Goal: Information Seeking & Learning: Understand process/instructions

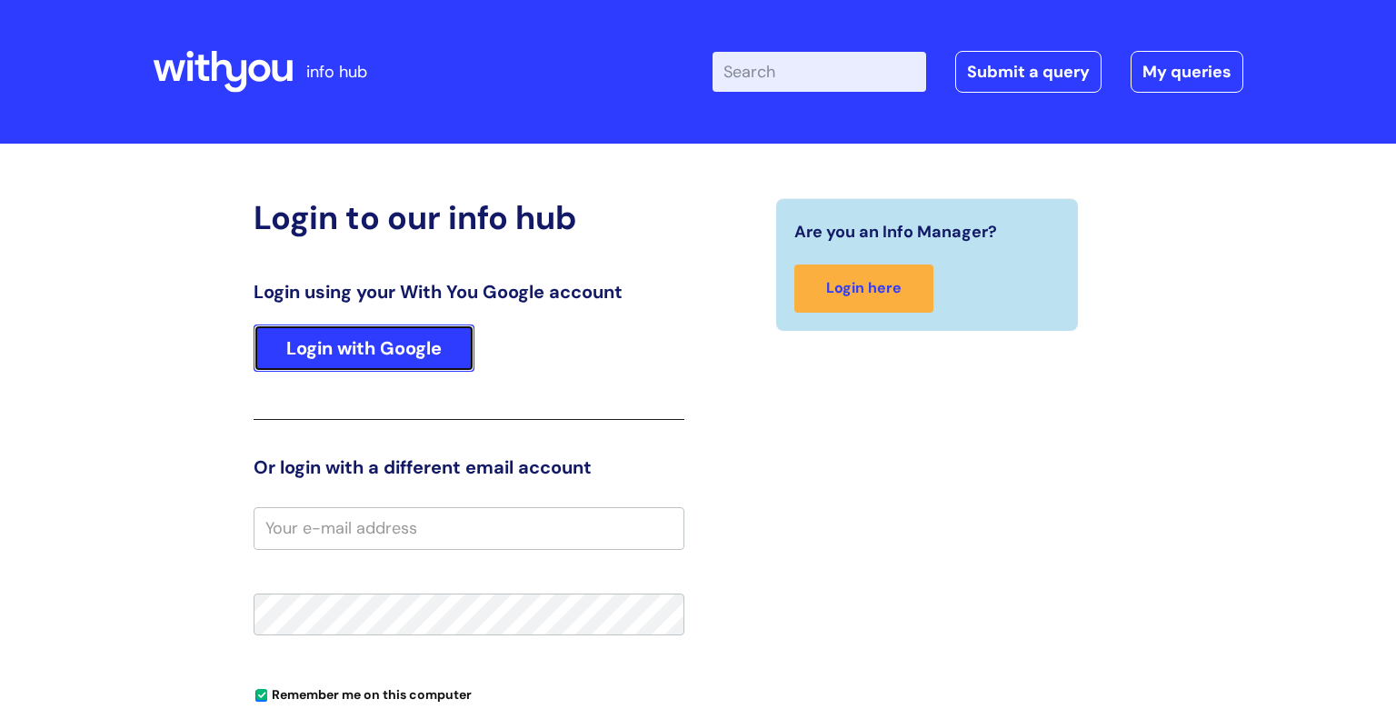
click at [328, 371] on link "Login with Google" at bounding box center [363, 347] width 221 height 47
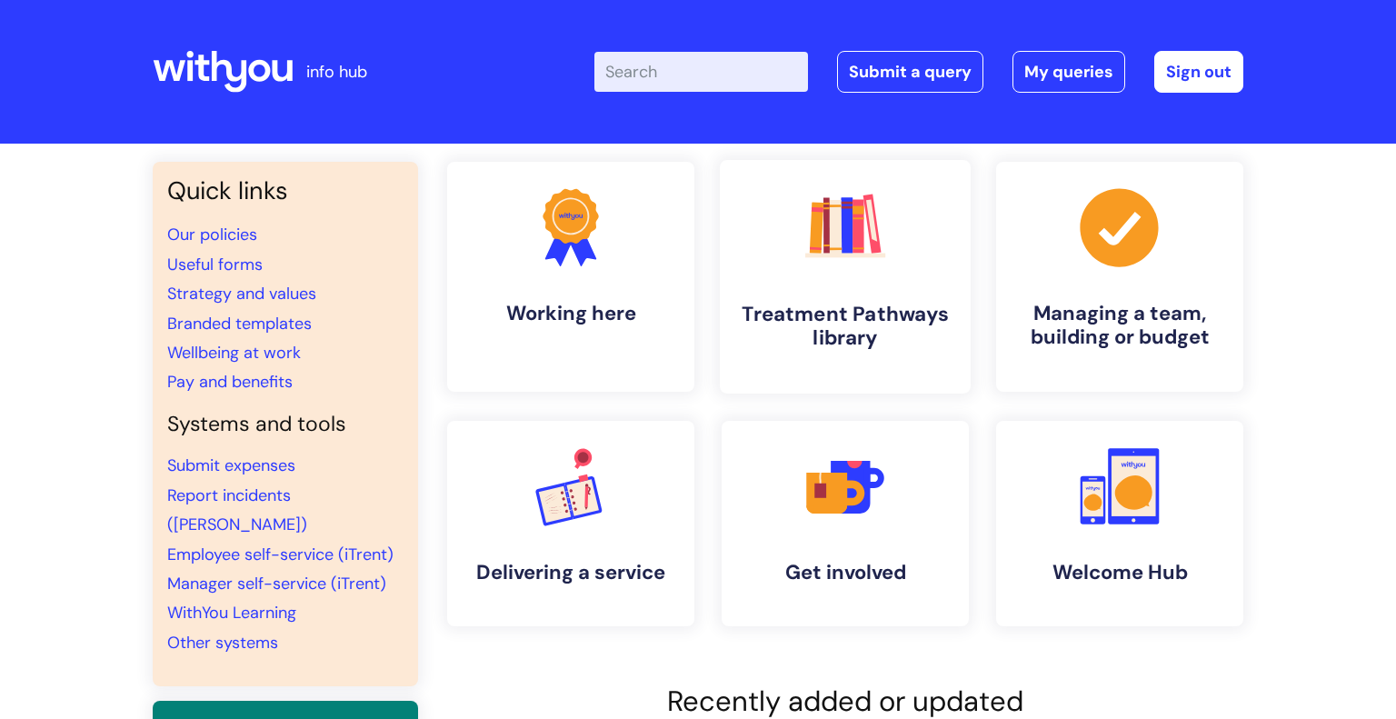
click at [836, 317] on h4 "Treatment Pathways library" at bounding box center [845, 326] width 222 height 49
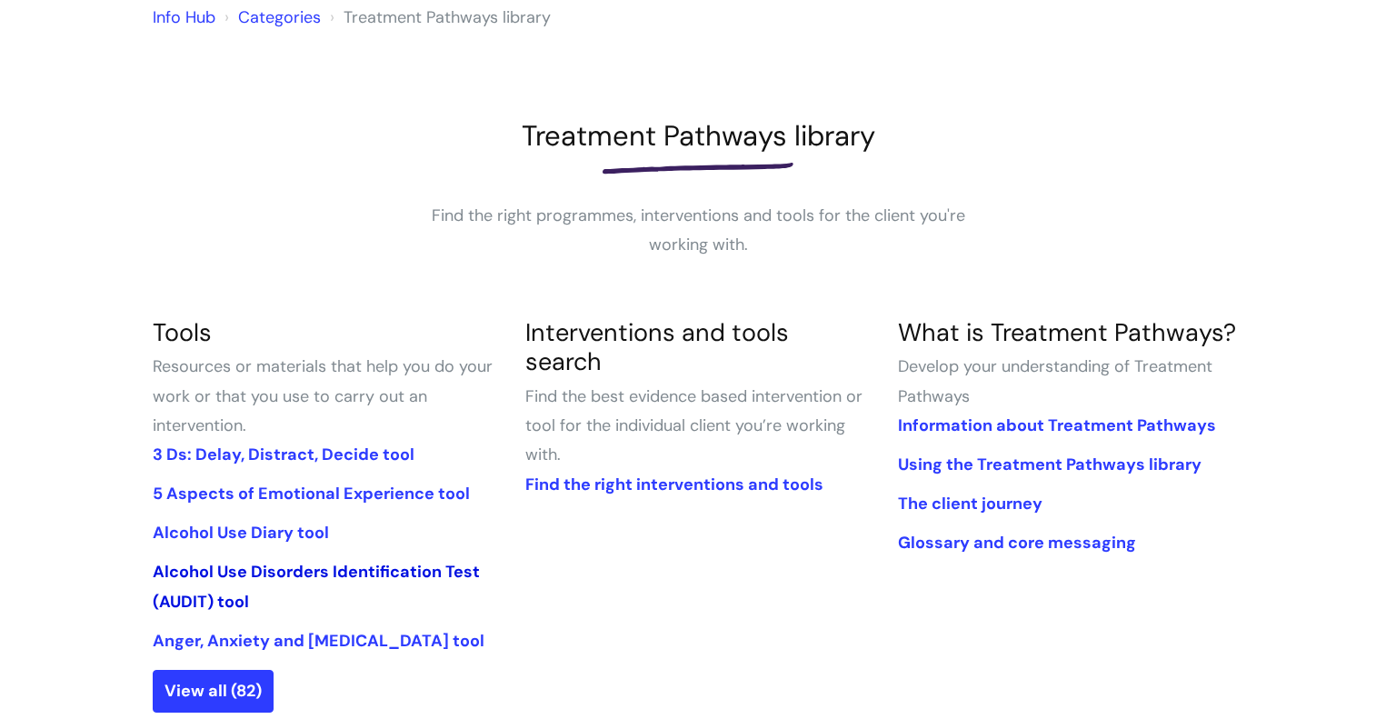
scroll to position [243, 0]
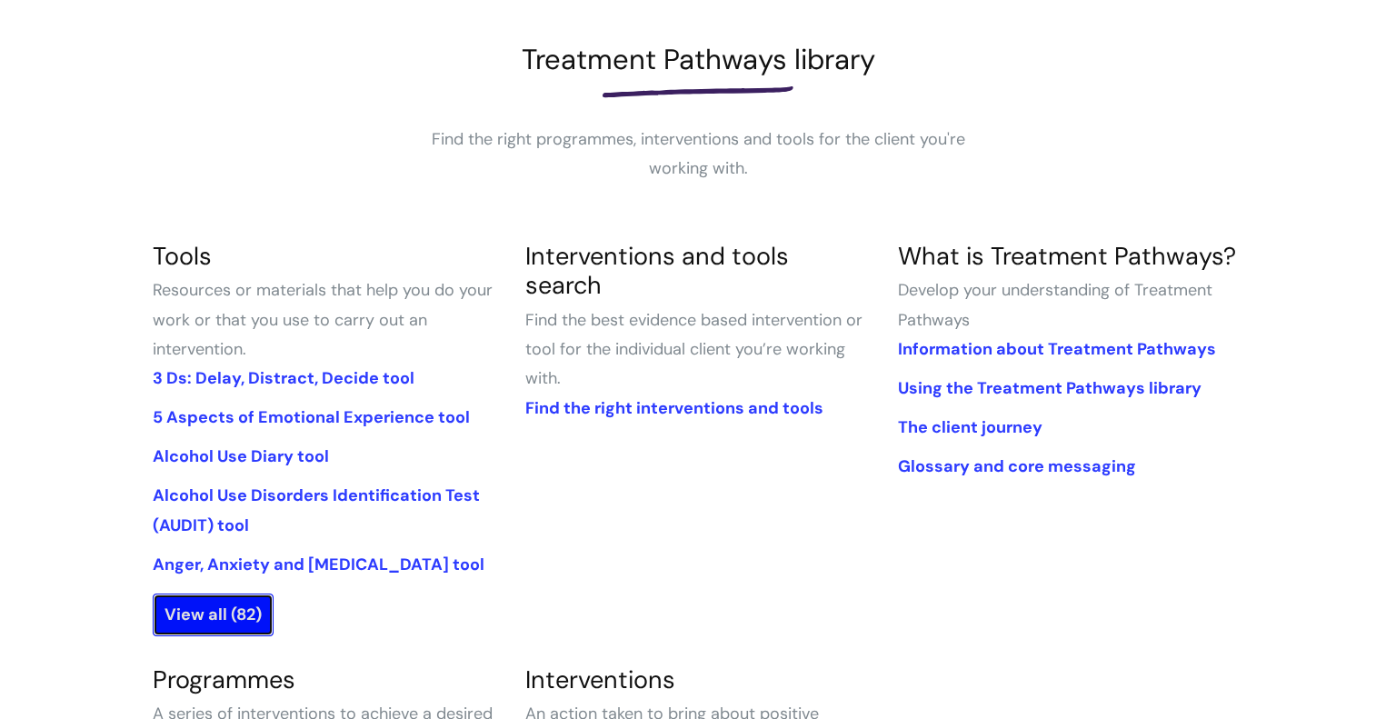
click at [235, 616] on link "View all (82)" at bounding box center [213, 614] width 121 height 42
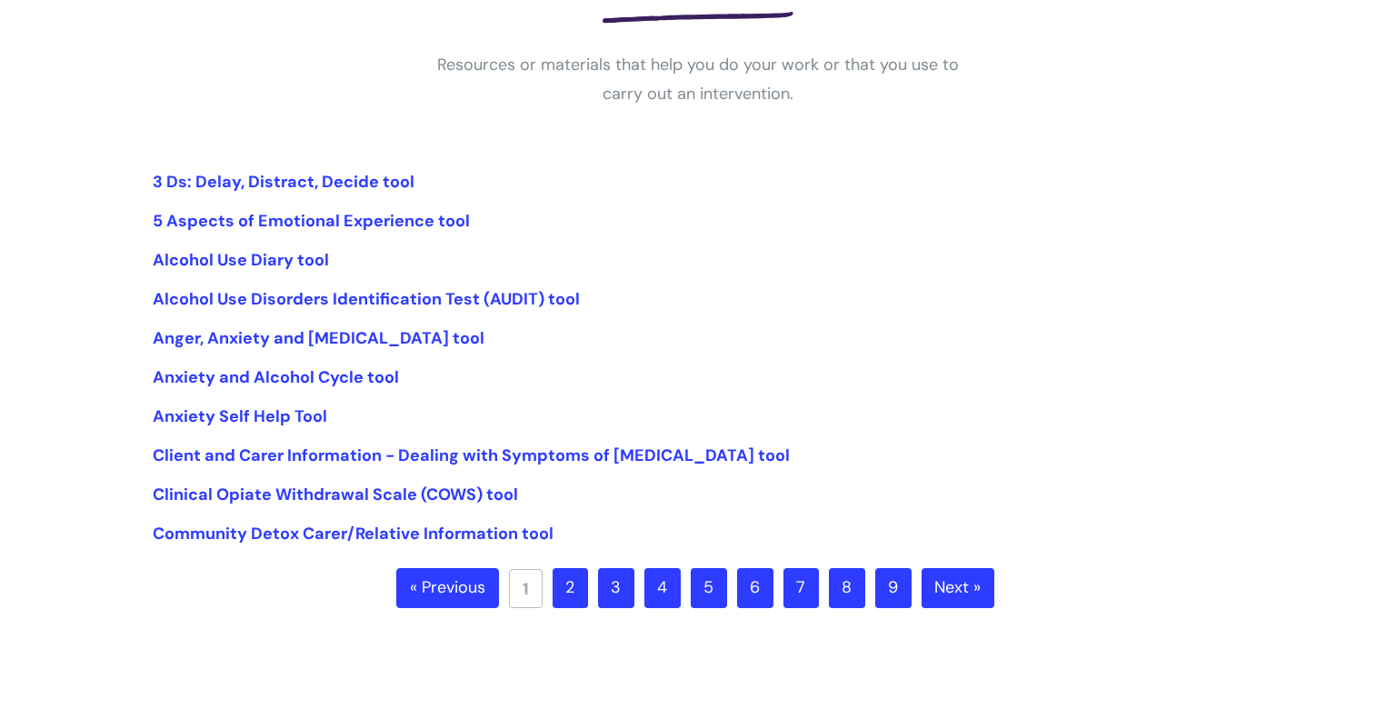
scroll to position [327, 0]
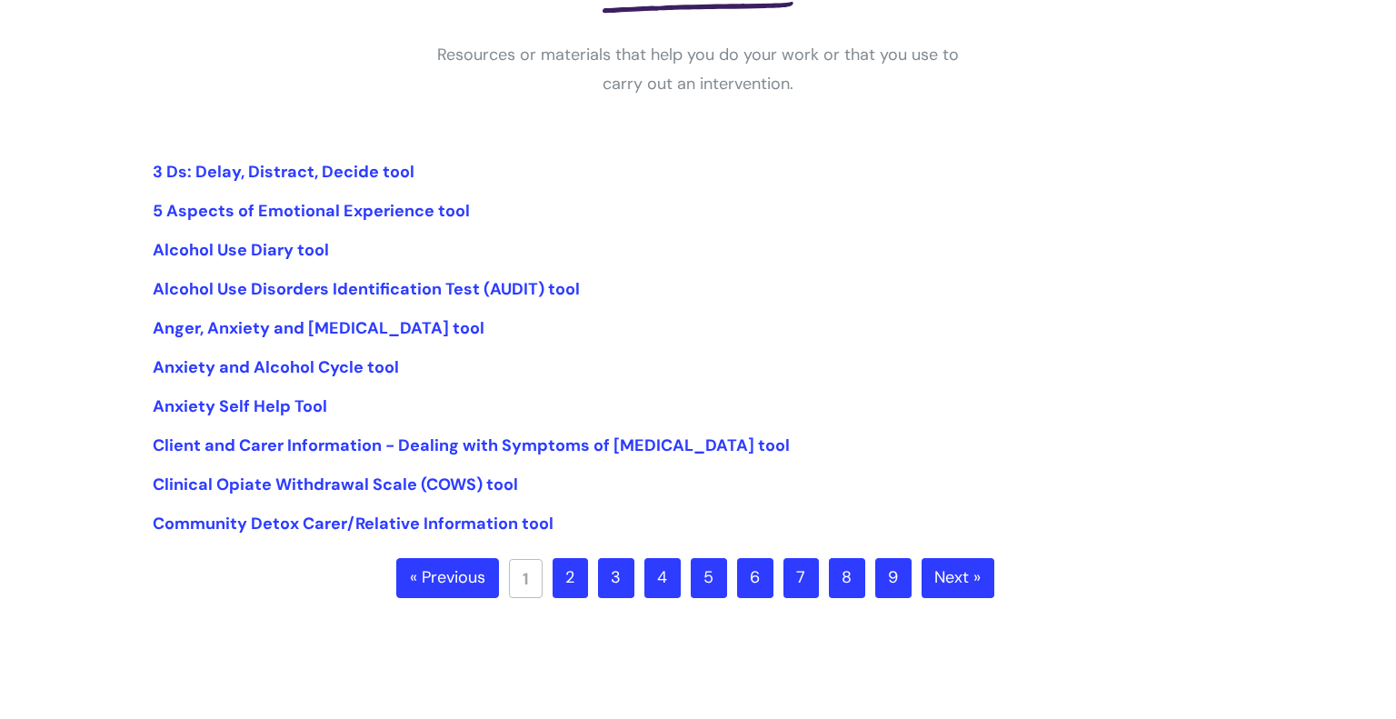
click at [575, 578] on link "2" at bounding box center [569, 578] width 35 height 40
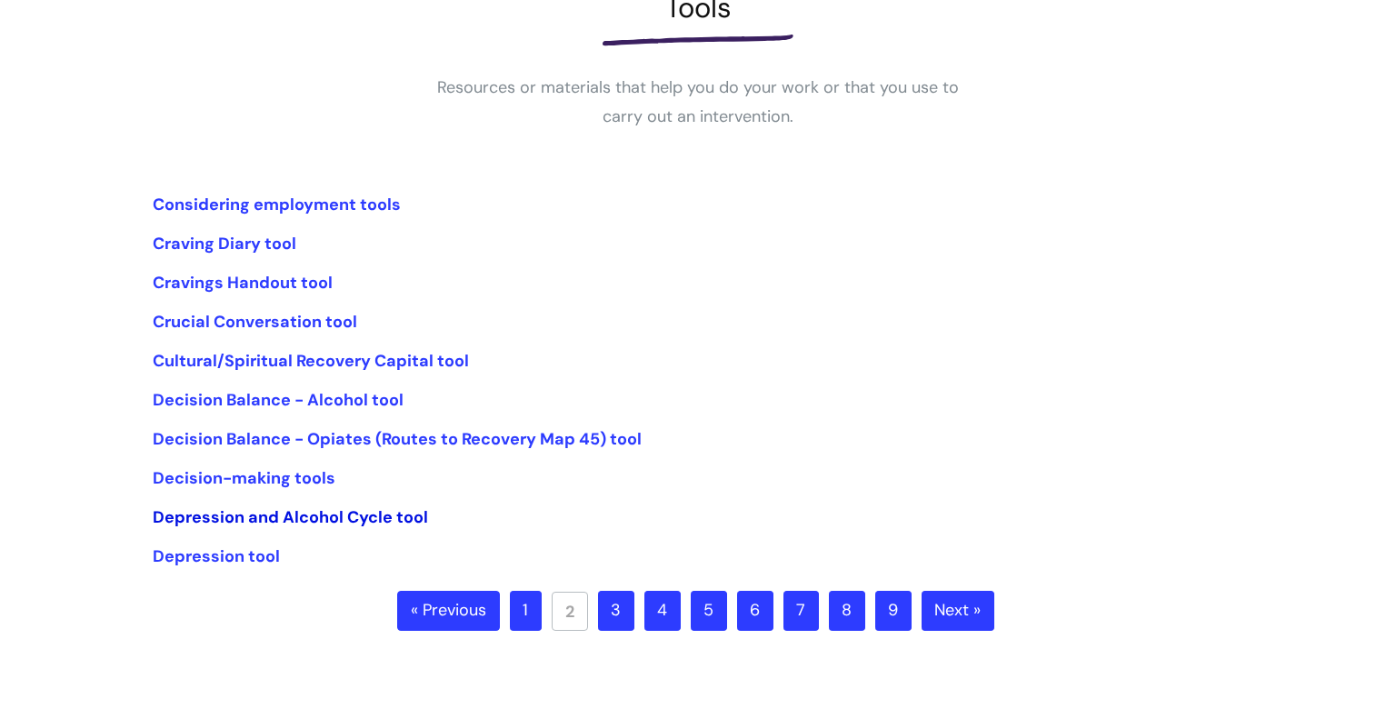
scroll to position [298, 0]
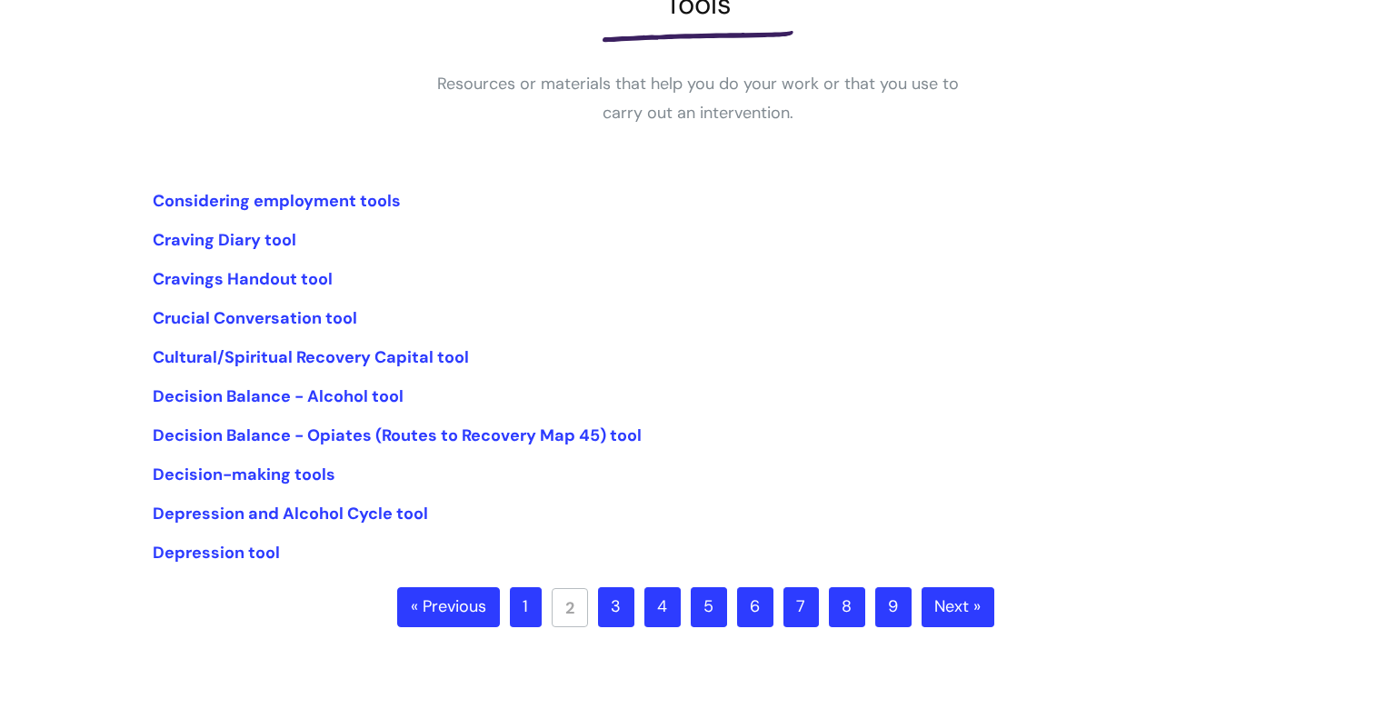
click at [757, 606] on link "6" at bounding box center [755, 607] width 36 height 40
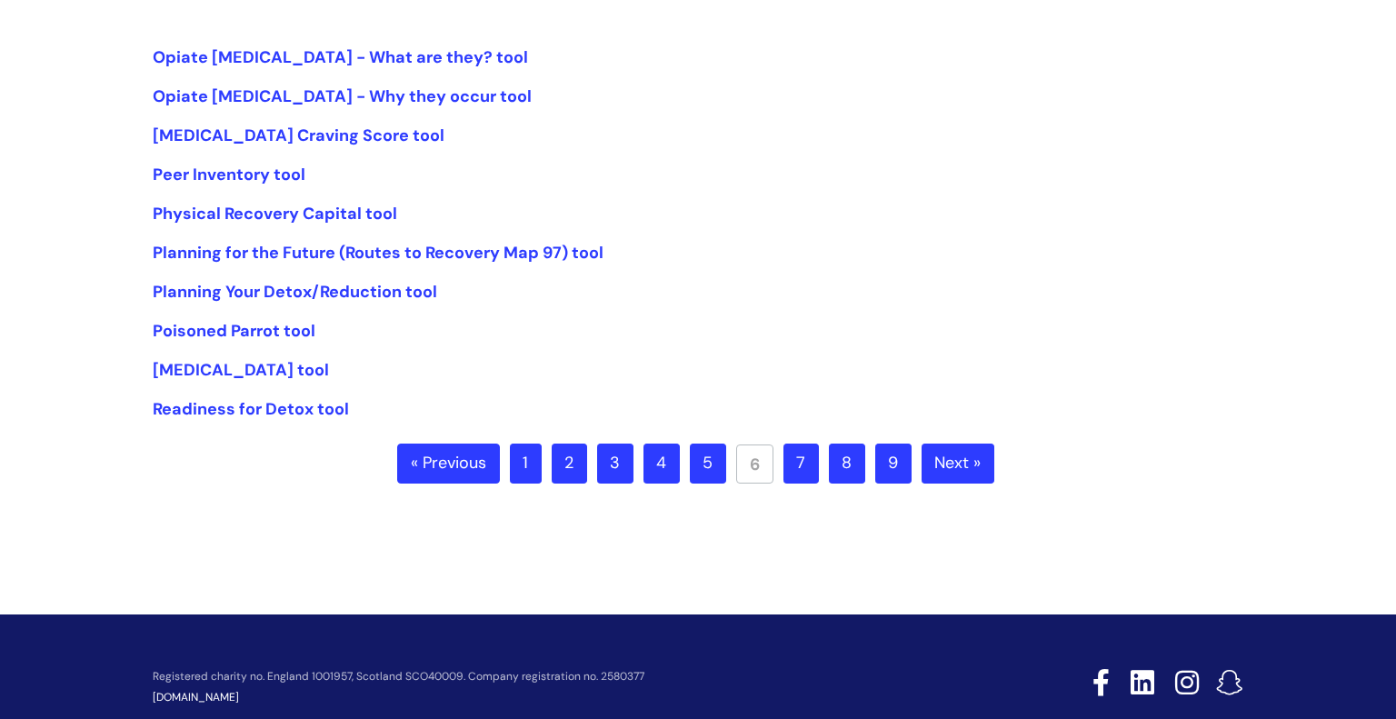
scroll to position [451, 0]
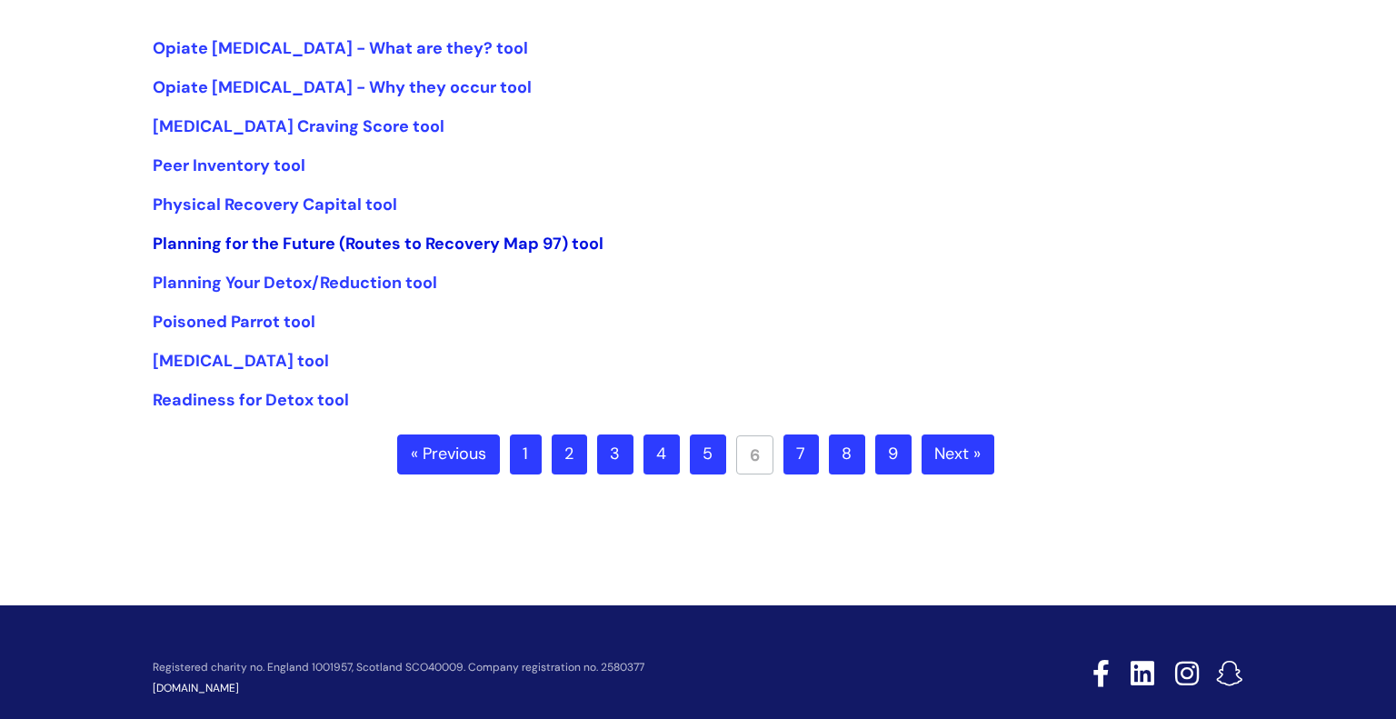
click at [198, 243] on link "Planning for the Future (Routes to Recovery Map 97) tool" at bounding box center [378, 244] width 451 height 22
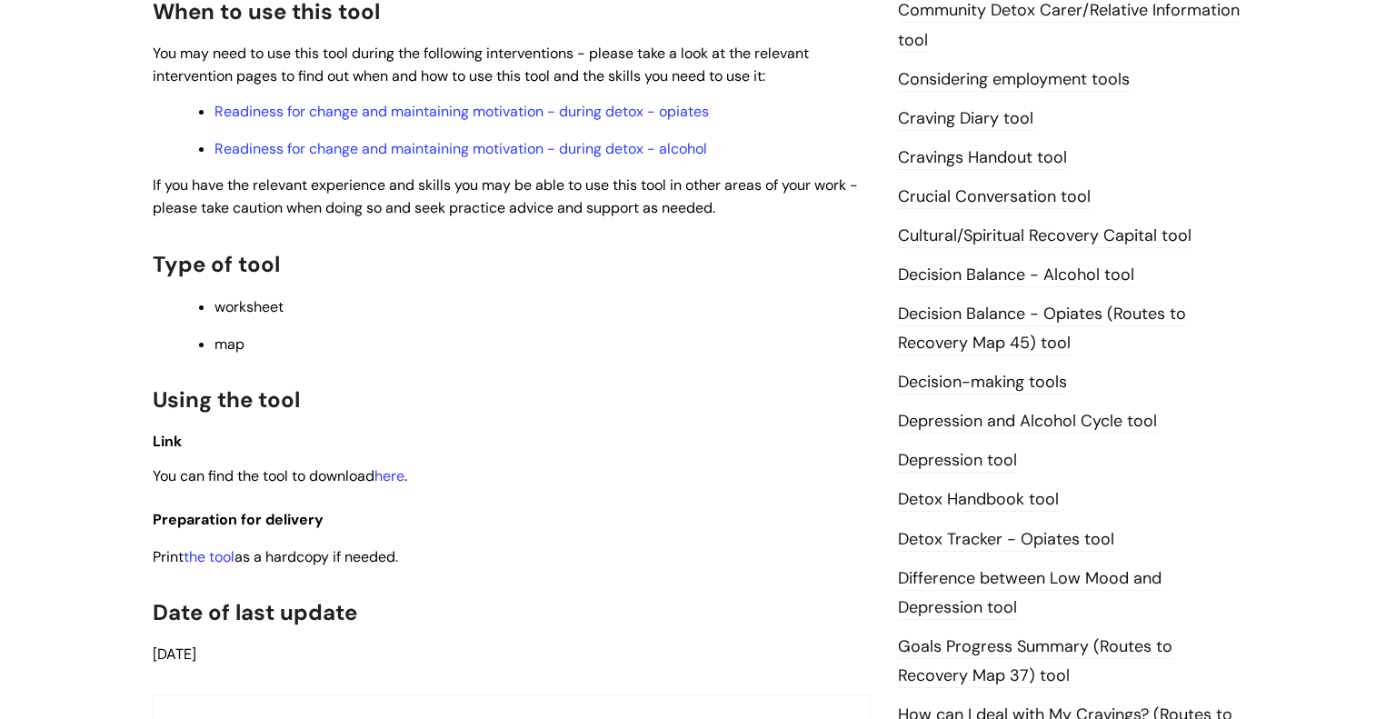
scroll to position [698, 0]
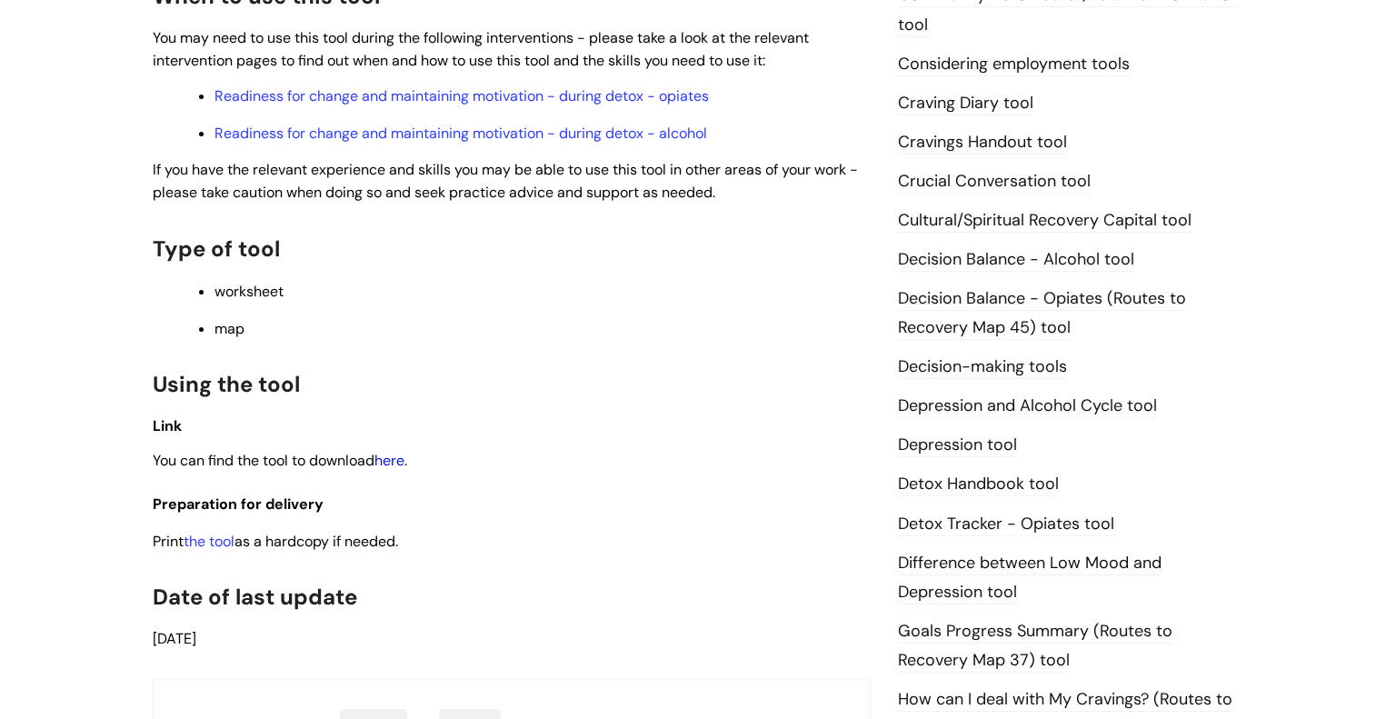
click at [404, 464] on link "here" at bounding box center [389, 460] width 30 height 19
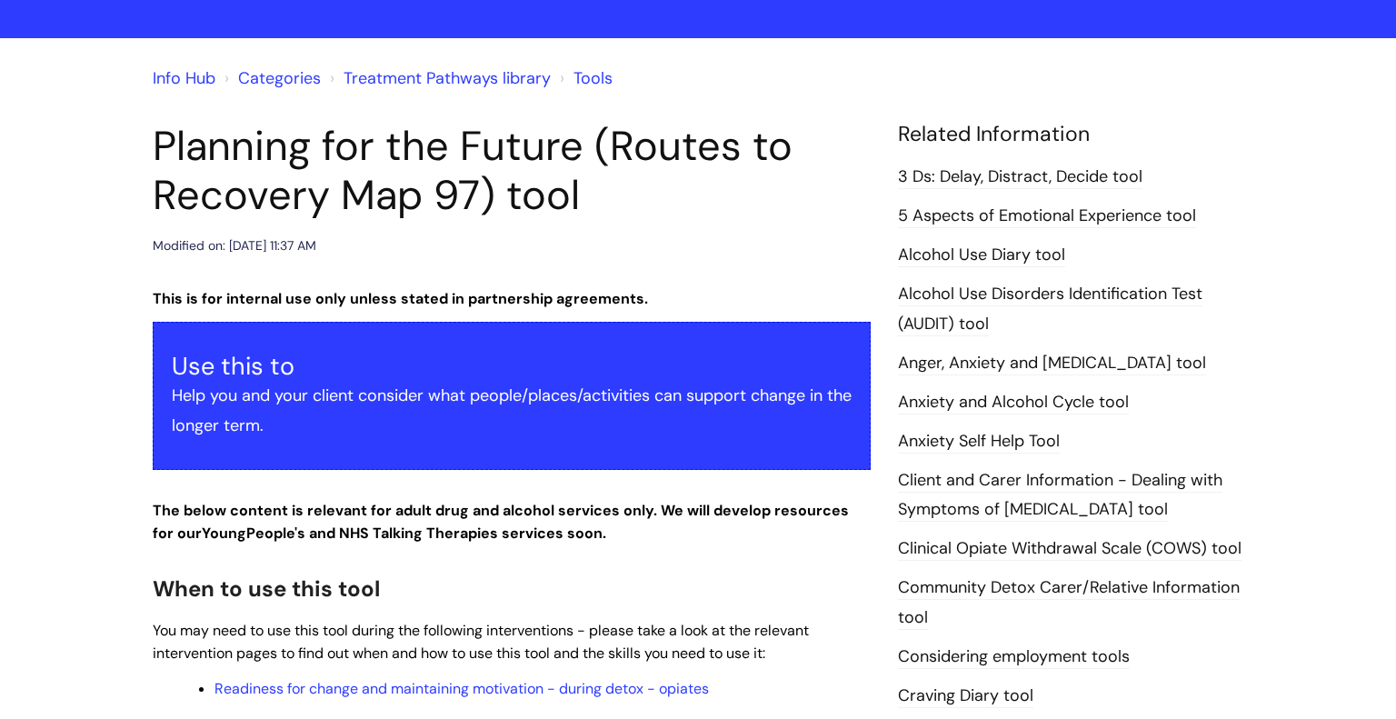
scroll to position [0, 0]
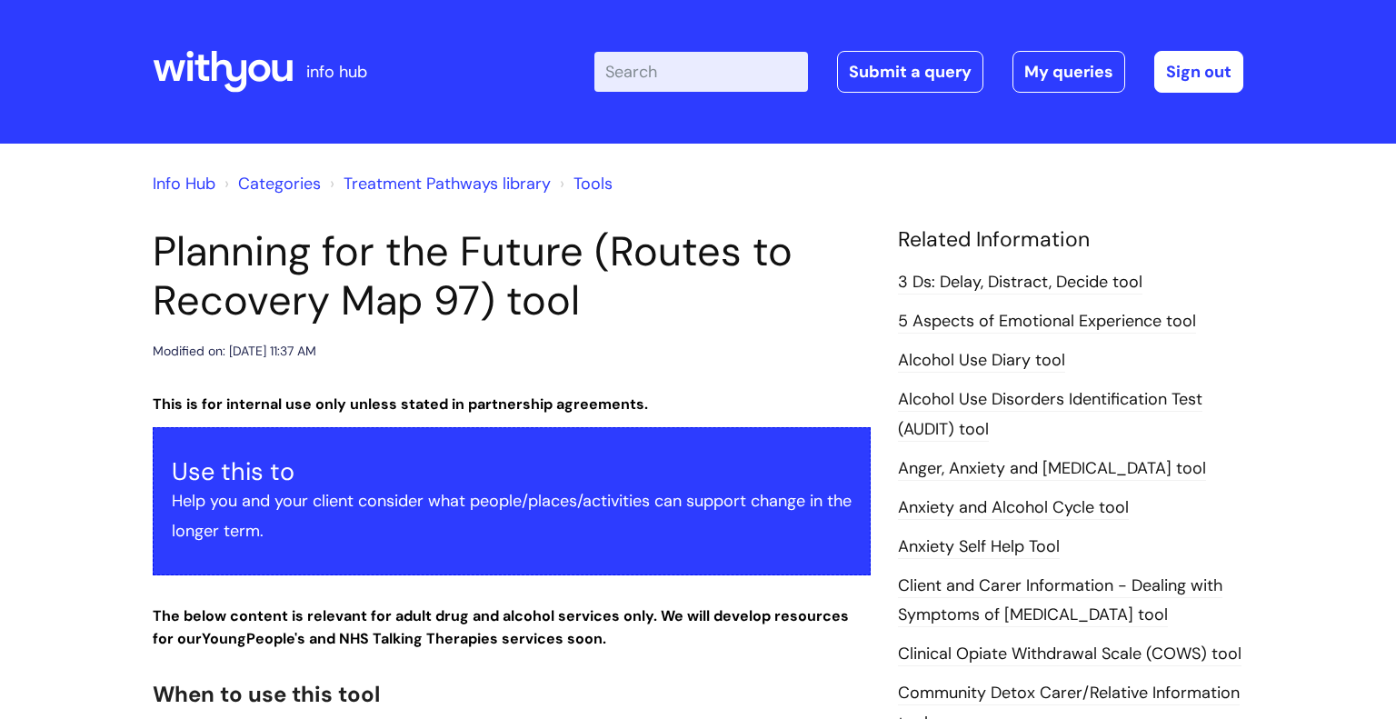
click at [978, 279] on link "3 Ds: Delay, Distract, Decide tool" at bounding box center [1020, 283] width 244 height 24
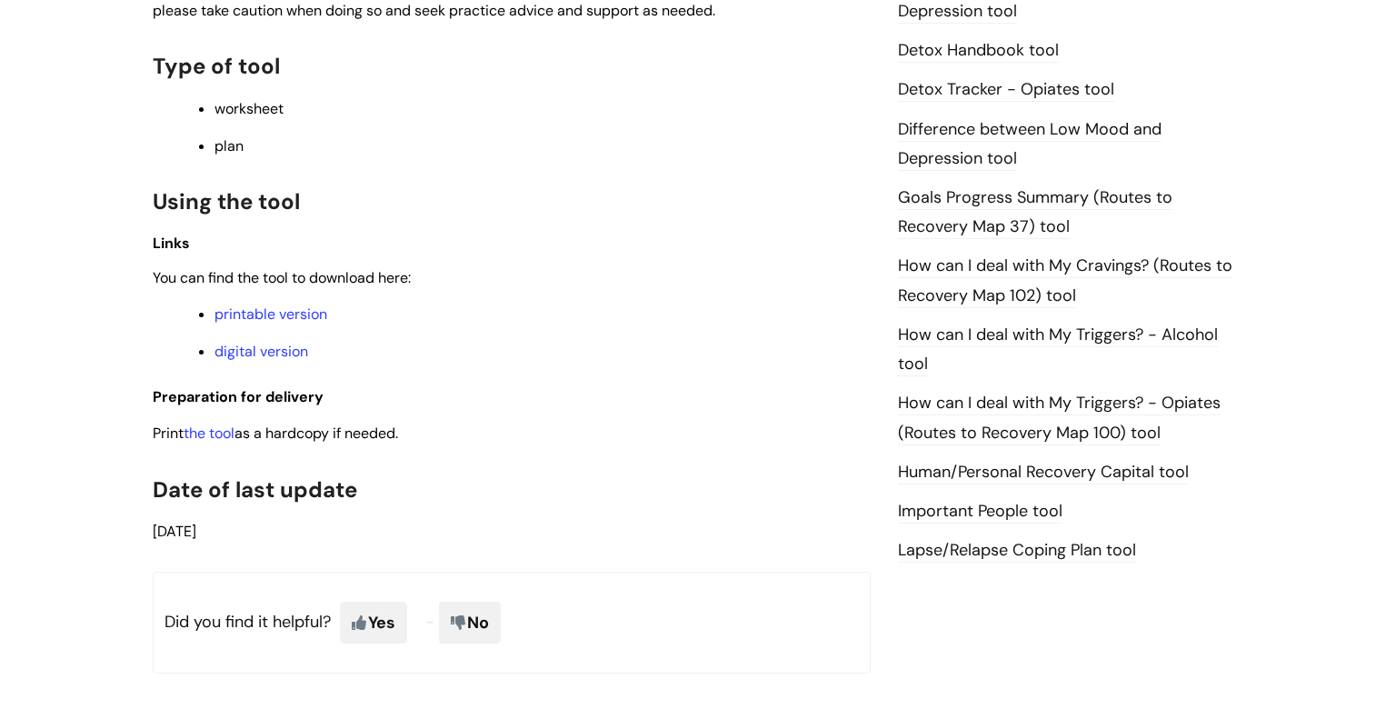
scroll to position [1094, 0]
click at [221, 441] on link "the tool" at bounding box center [209, 431] width 51 height 19
